Goal: Information Seeking & Learning: Learn about a topic

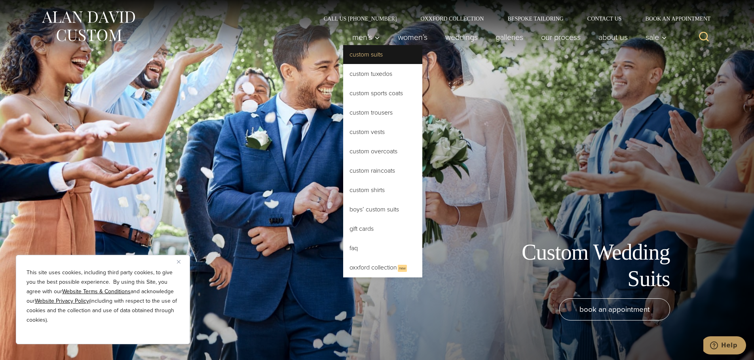
click at [371, 55] on link "Custom Suits" at bounding box center [382, 54] width 79 height 19
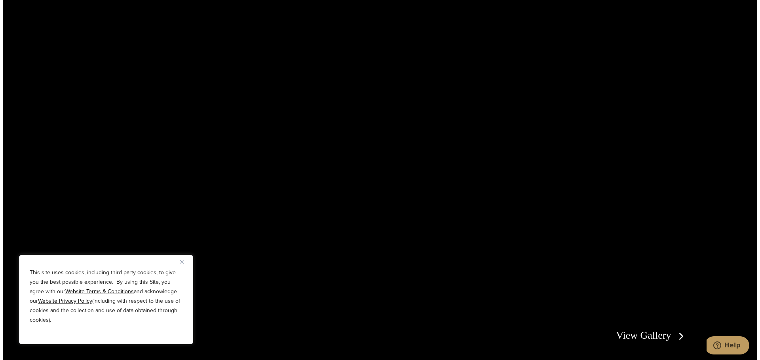
scroll to position [1622, 0]
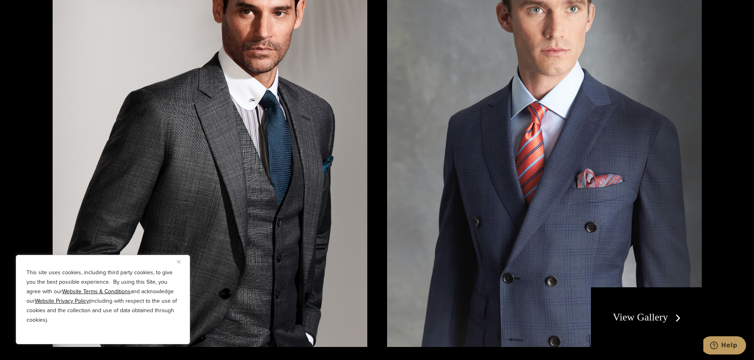
click at [180, 263] on img "Close" at bounding box center [179, 262] width 4 height 4
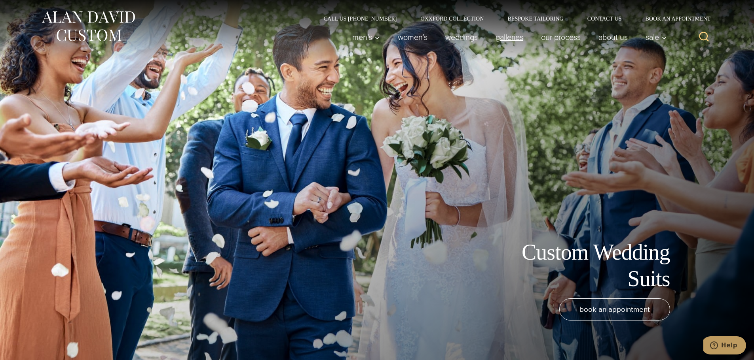
click at [518, 38] on link "Galleries" at bounding box center [508, 37] width 45 height 16
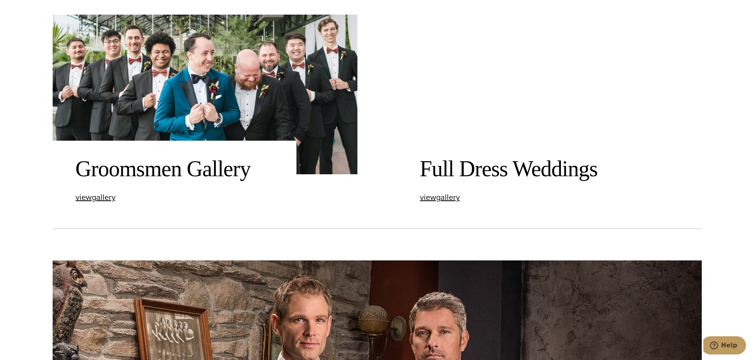
scroll to position [1543, 0]
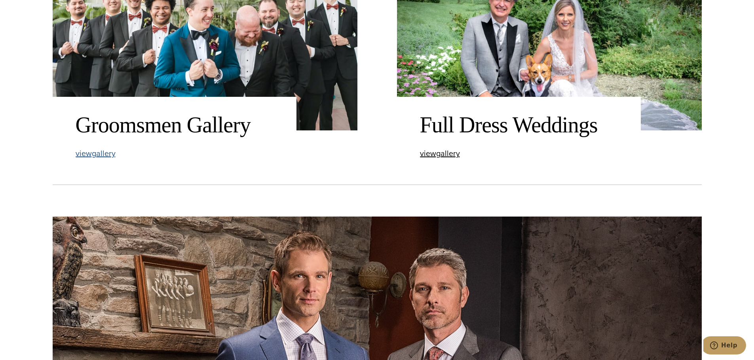
click at [111, 158] on div "Groomsmen Gallery view Groomsmen Gallery gallery" at bounding box center [175, 135] width 244 height 76
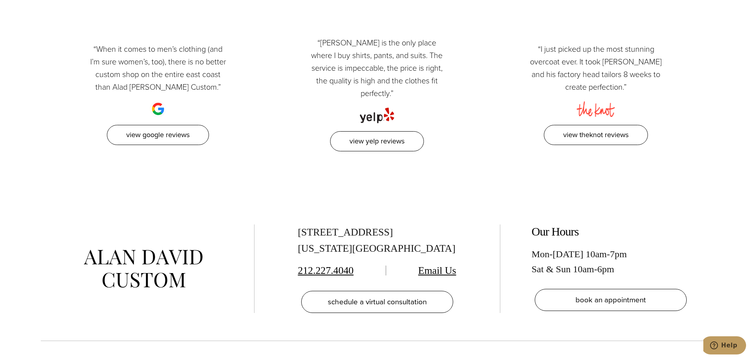
scroll to position [2136, 0]
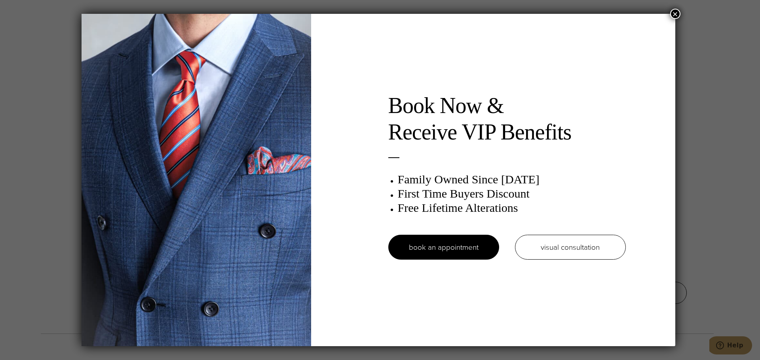
click at [674, 15] on button "×" at bounding box center [675, 14] width 10 height 10
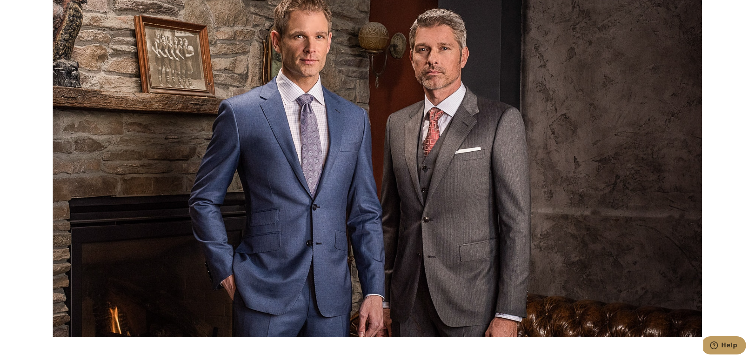
scroll to position [1824, 0]
